Goal: Find specific page/section: Find specific page/section

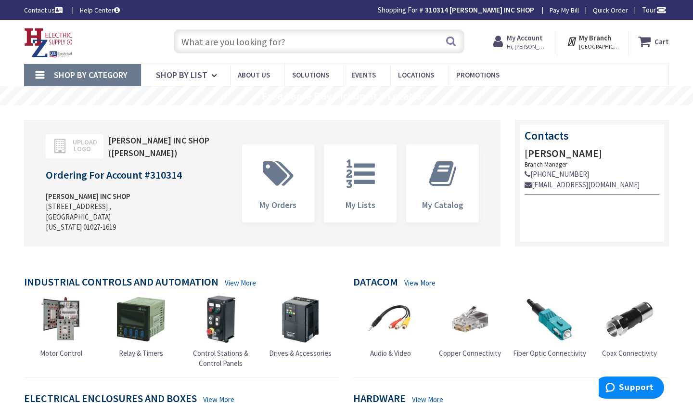
click at [404, 49] on input "text" at bounding box center [319, 41] width 291 height 24
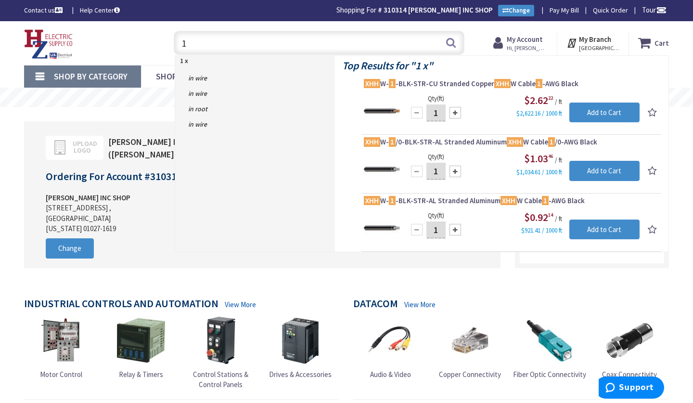
type input "1"
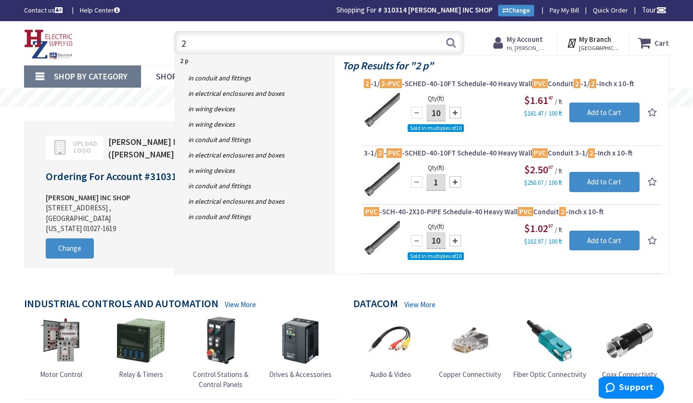
type input "2"
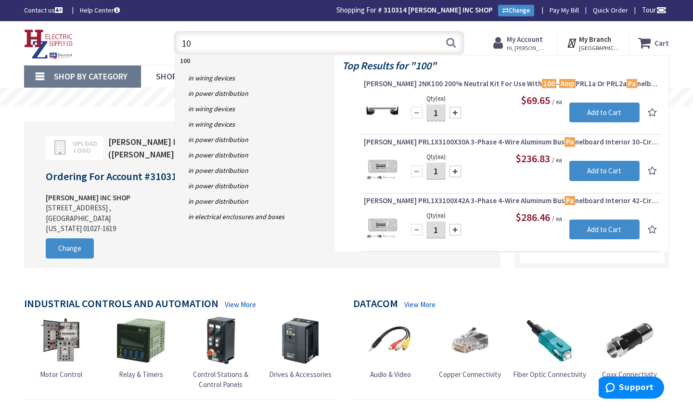
type input "1"
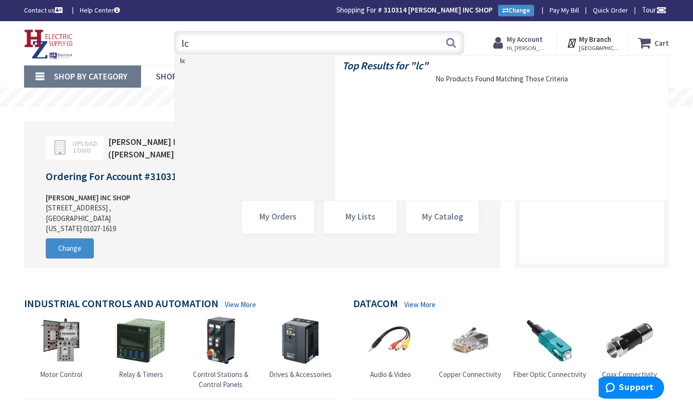
type input "l"
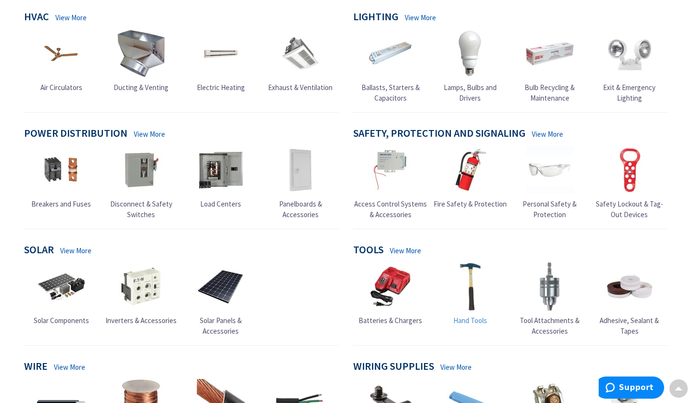
scroll to position [520, 0]
click at [222, 199] on span "Load Centers" at bounding box center [220, 203] width 41 height 9
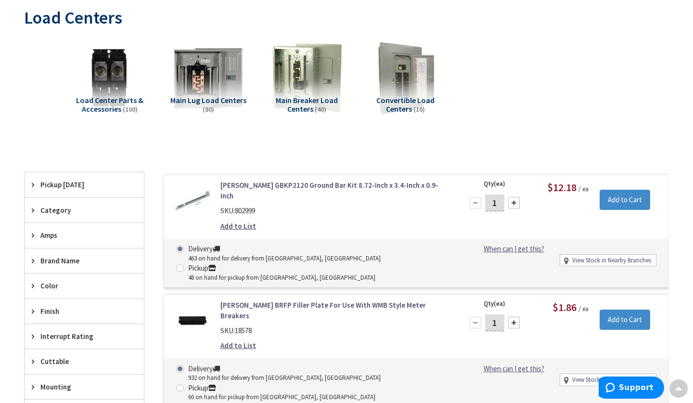
scroll to position [141, 0]
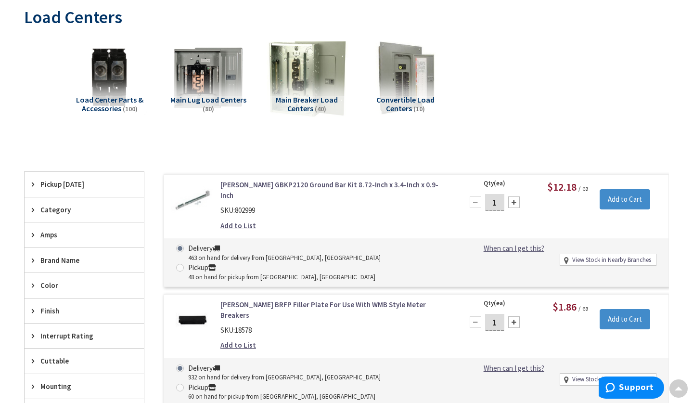
click at [311, 85] on img at bounding box center [307, 78] width 82 height 82
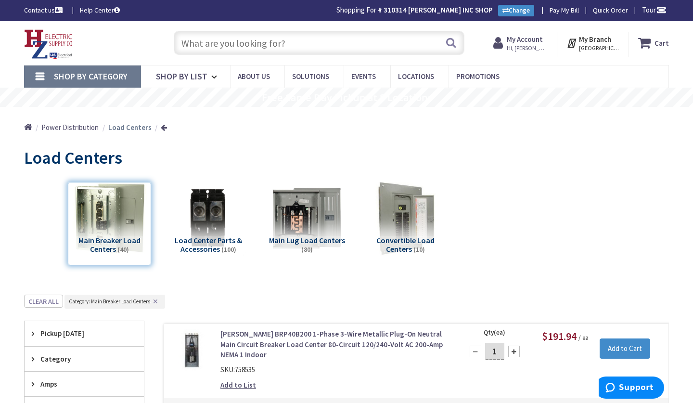
scroll to position [0, 0]
click at [341, 40] on input "text" at bounding box center [319, 43] width 291 height 24
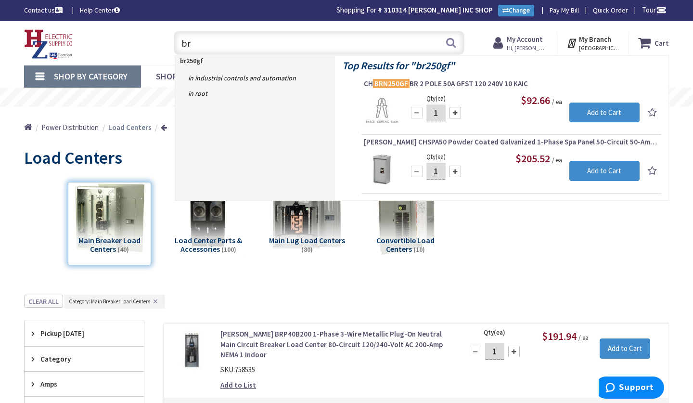
type input "b"
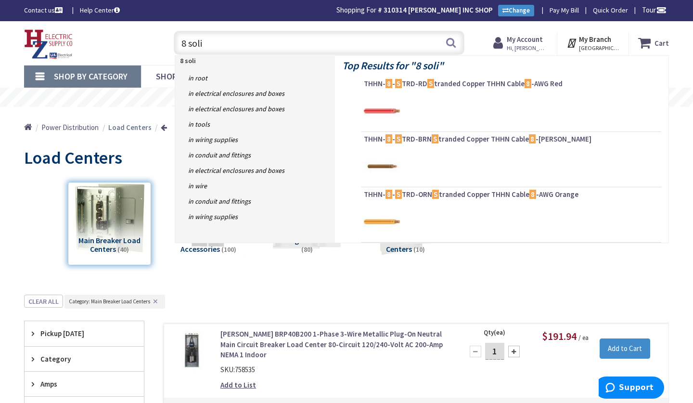
type input "8 solid"
